Goal: Task Accomplishment & Management: Manage account settings

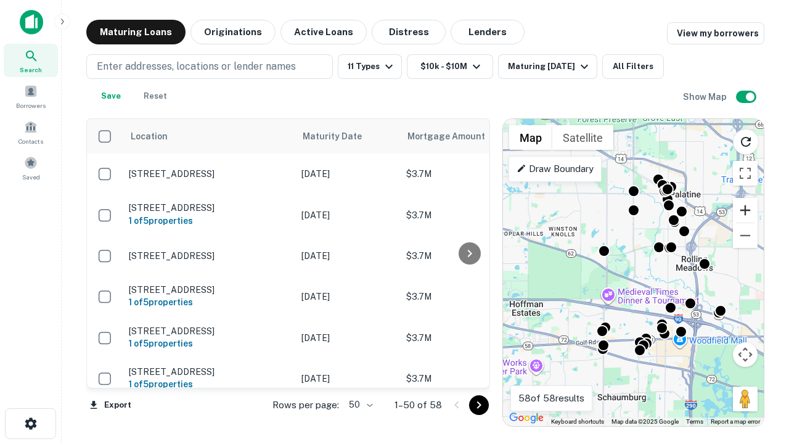
click at [745, 210] on button "Zoom in" at bounding box center [745, 210] width 25 height 25
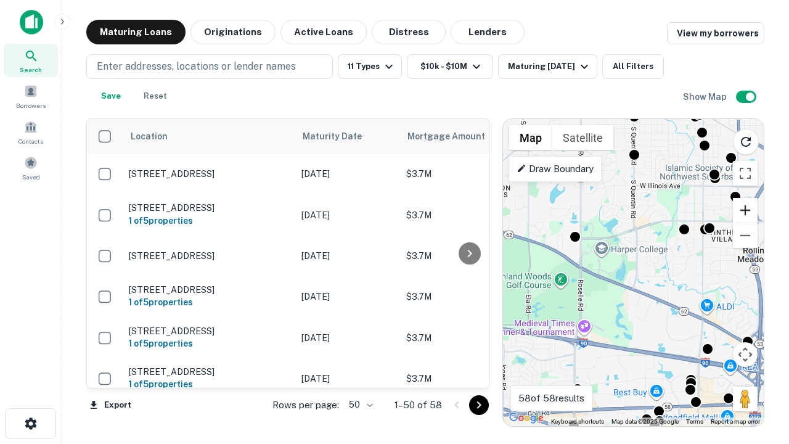
click at [745, 210] on button "Zoom in" at bounding box center [745, 210] width 25 height 25
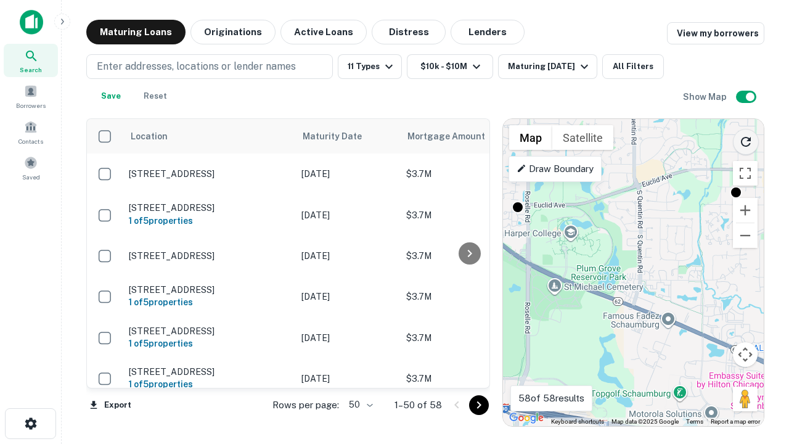
click at [746, 139] on icon "Reload search area" at bounding box center [745, 141] width 15 height 15
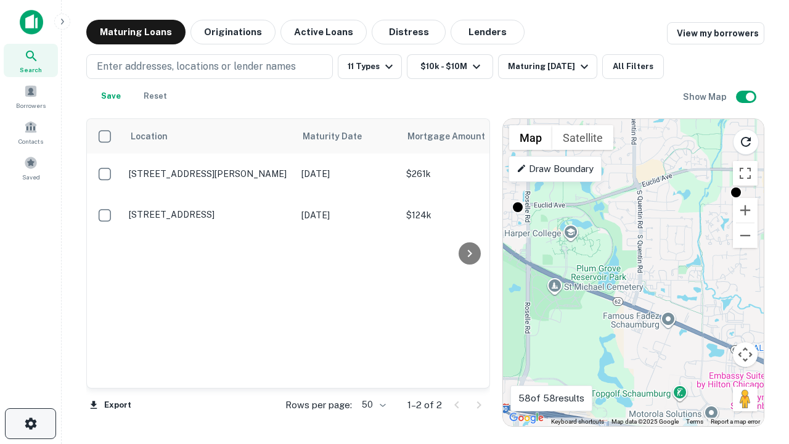
click at [30, 423] on icon "button" at bounding box center [30, 423] width 15 height 15
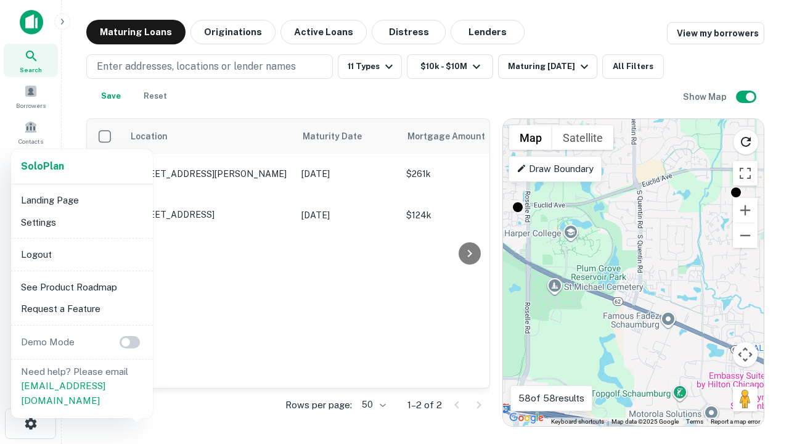
click at [81, 254] on li "Logout" at bounding box center [82, 254] width 132 height 22
